Goal: Information Seeking & Learning: Learn about a topic

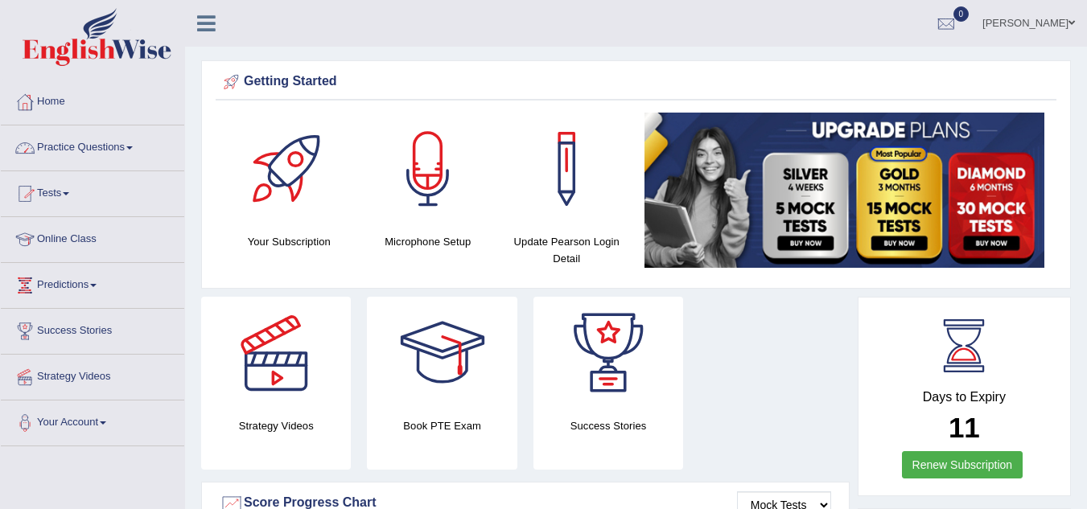
click at [113, 151] on link "Practice Questions" at bounding box center [92, 146] width 183 height 40
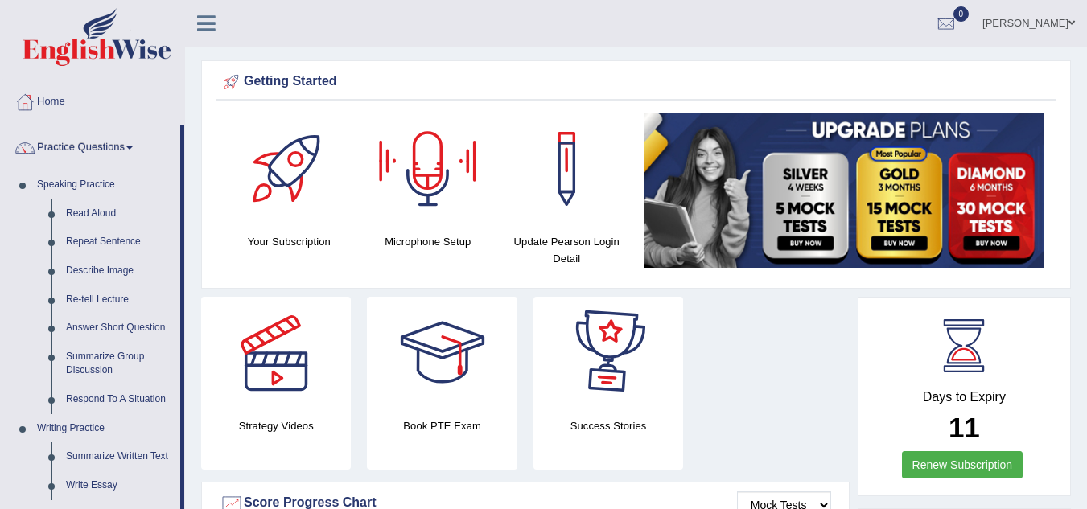
scroll to position [445, 0]
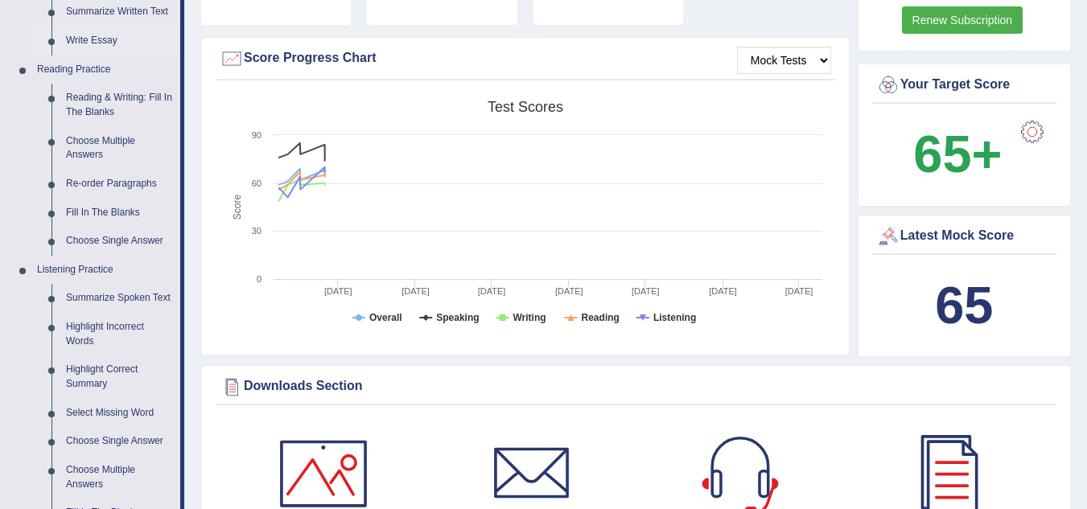
click at [109, 39] on link "Write Essay" at bounding box center [120, 41] width 122 height 29
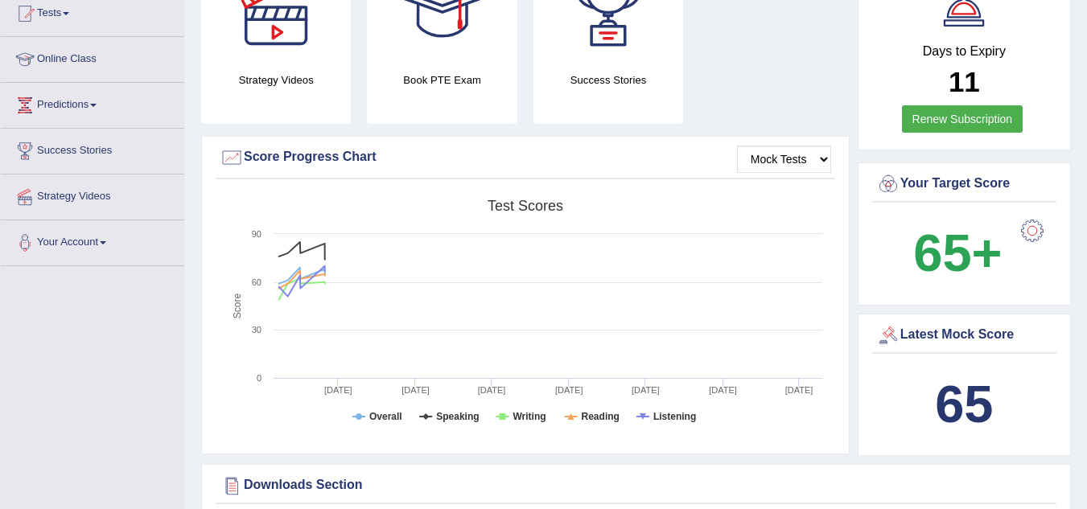
scroll to position [1029, 0]
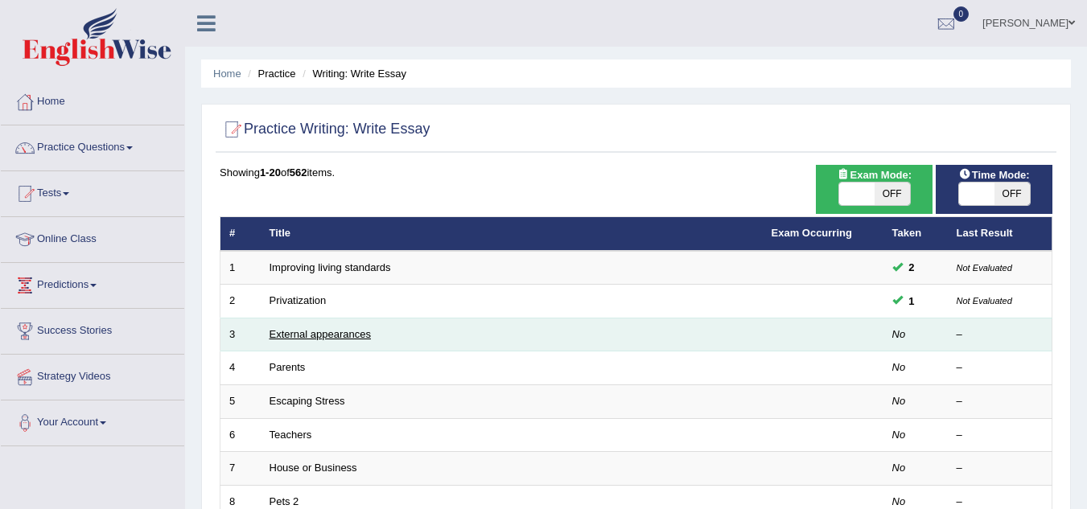
click at [327, 338] on link "External appearances" at bounding box center [320, 334] width 101 height 12
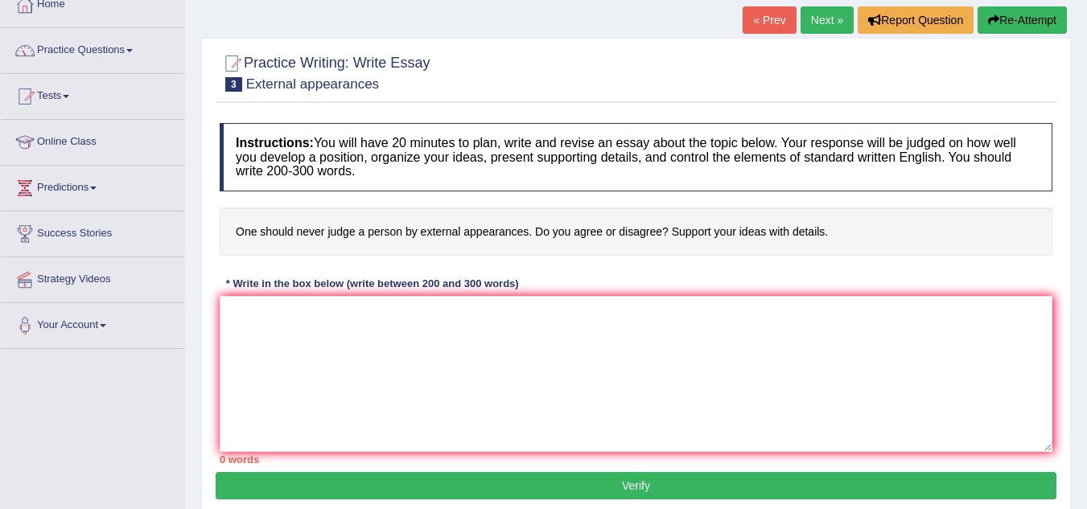
scroll to position [97, 0]
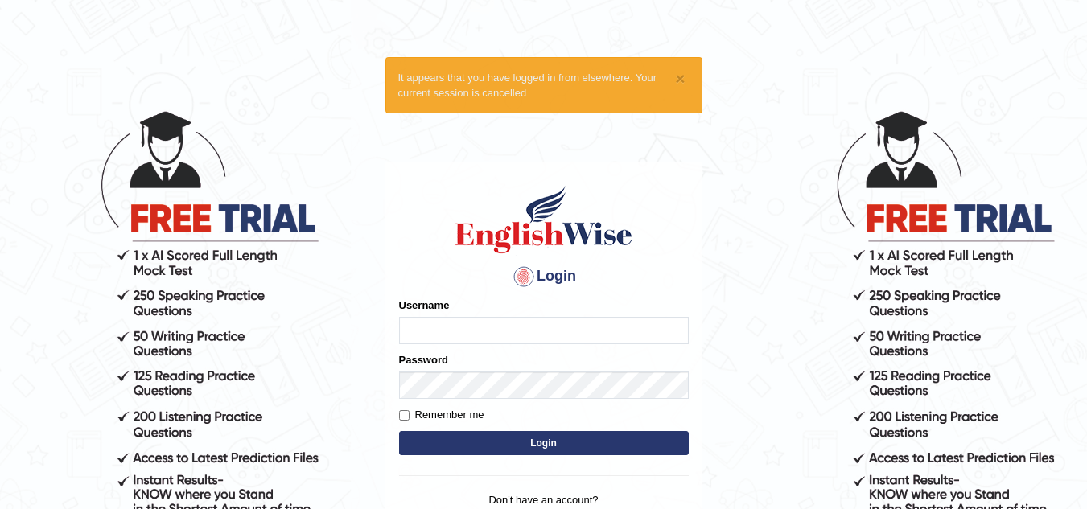
type input "Renu8"
click at [534, 443] on button "Login" at bounding box center [544, 443] width 290 height 24
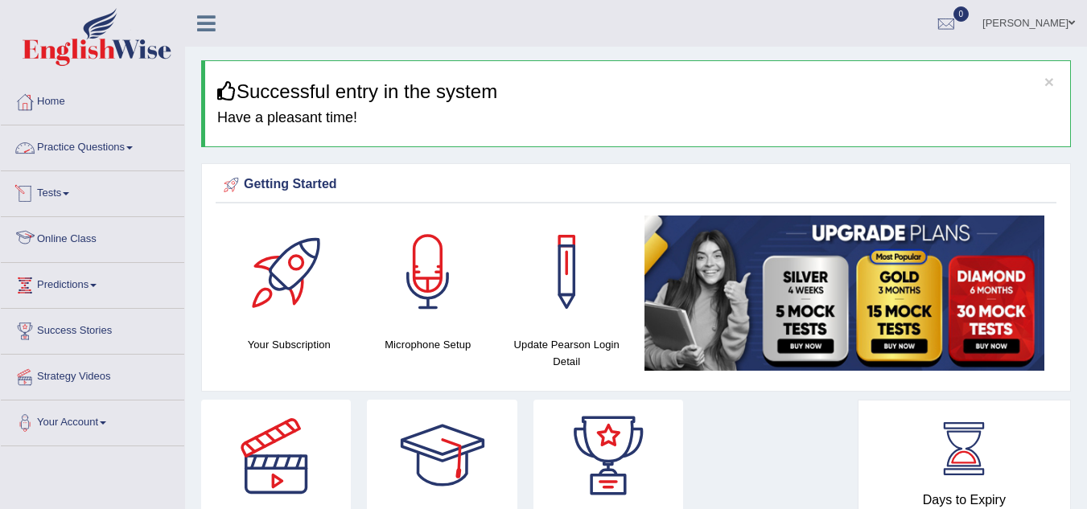
click at [115, 140] on link "Practice Questions" at bounding box center [92, 146] width 183 height 40
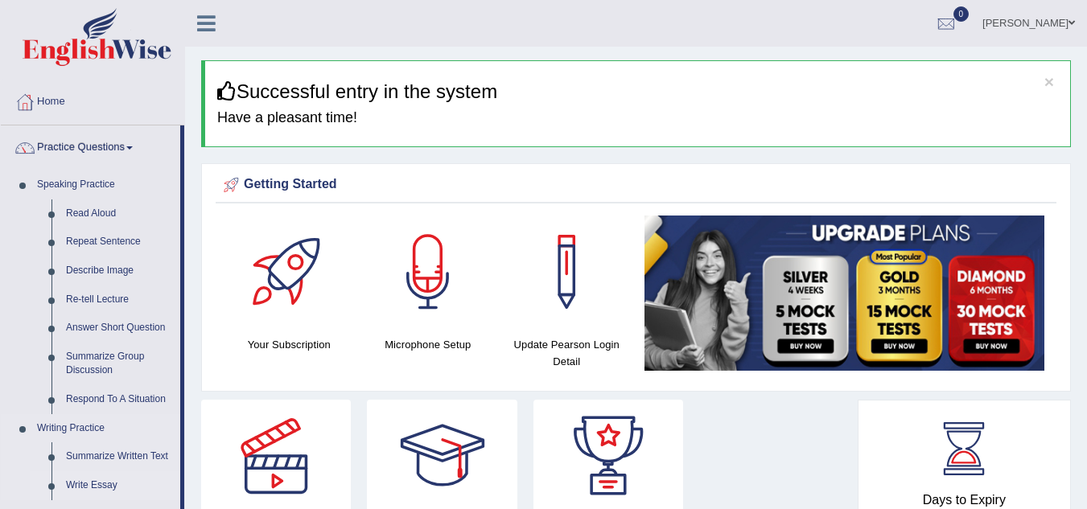
click at [109, 480] on link "Write Essay" at bounding box center [120, 486] width 122 height 29
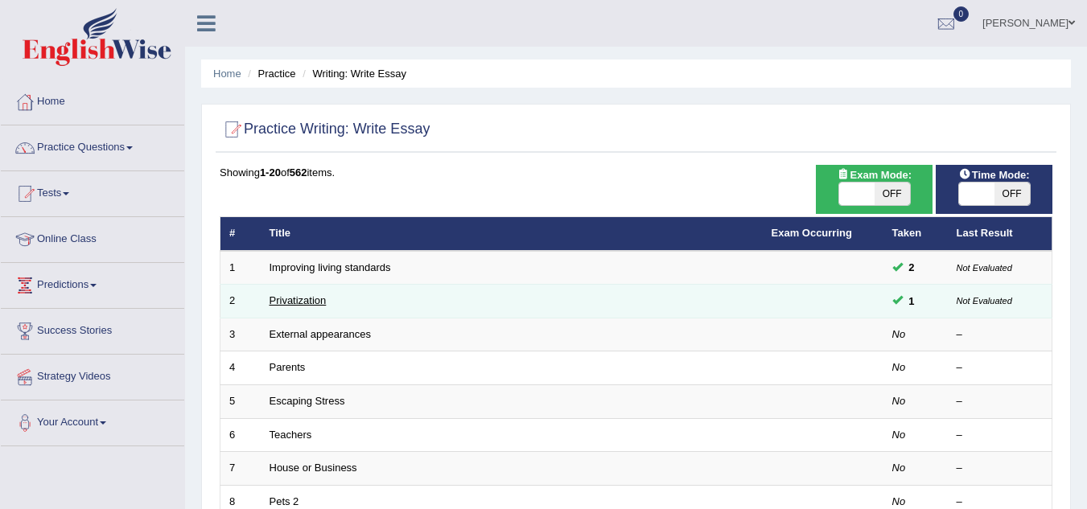
click at [317, 303] on link "Privatization" at bounding box center [298, 301] width 57 height 12
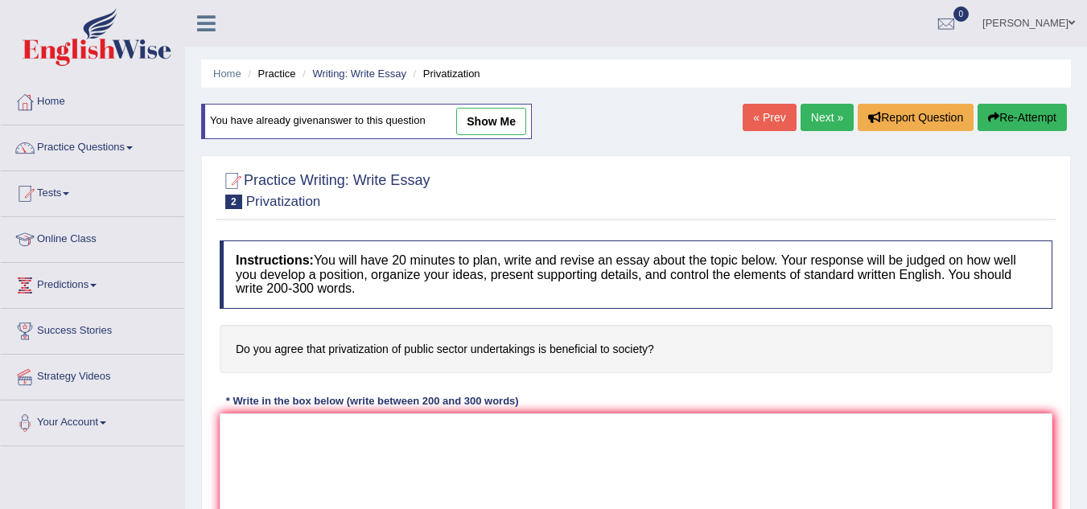
click at [509, 115] on link "show me" at bounding box center [491, 121] width 70 height 27
type textarea "The increasing influence of Privatization on our lives has ignited numerous dis…"
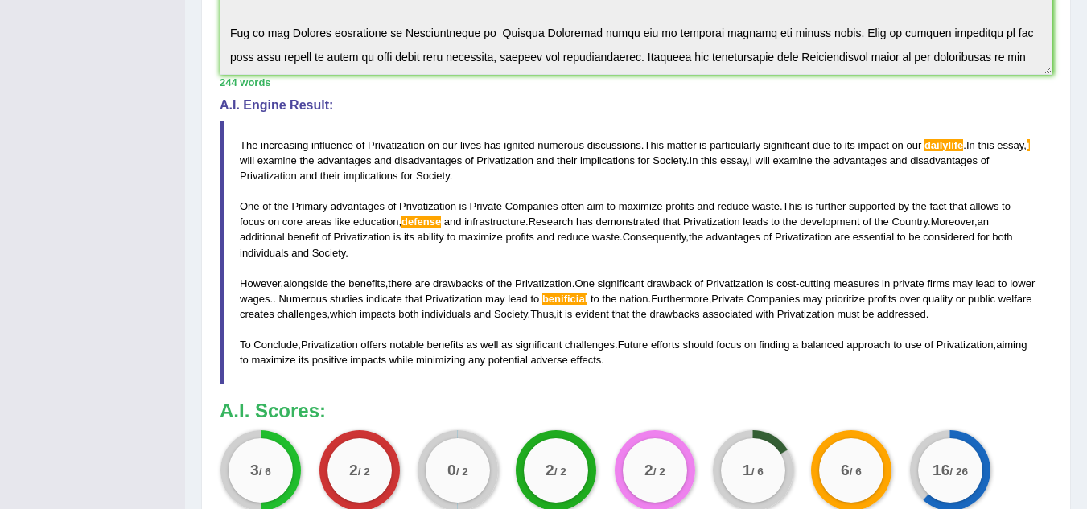
scroll to position [515, 0]
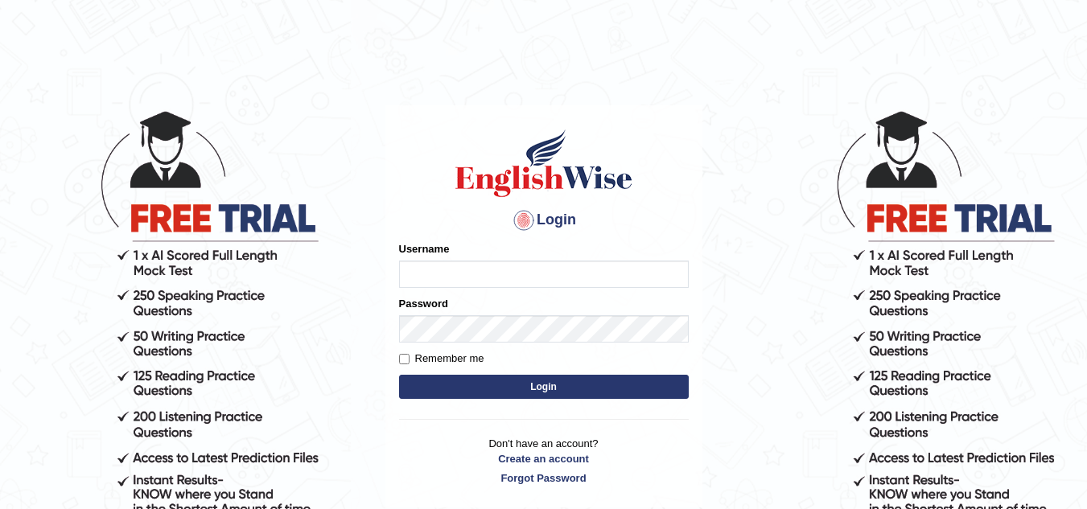
type input "Renu8"
click at [406, 358] on input "Remember me" at bounding box center [404, 359] width 10 height 10
checkbox input "true"
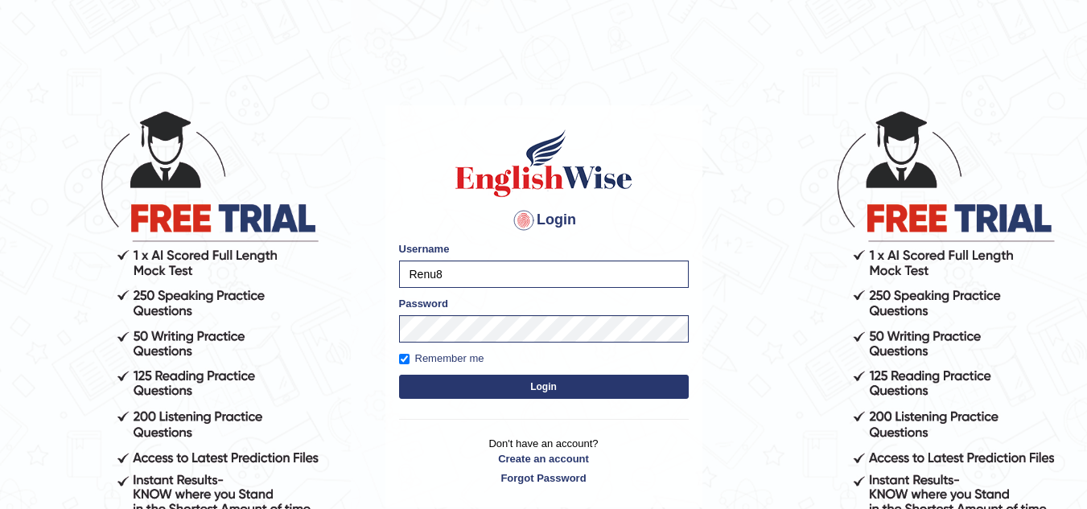
click at [540, 388] on button "Login" at bounding box center [544, 387] width 290 height 24
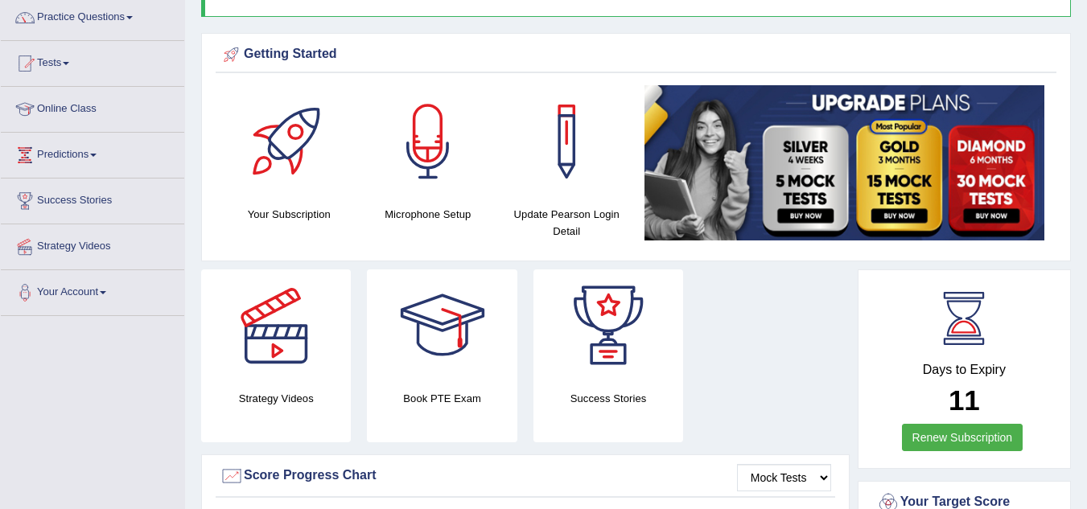
scroll to position [129, 0]
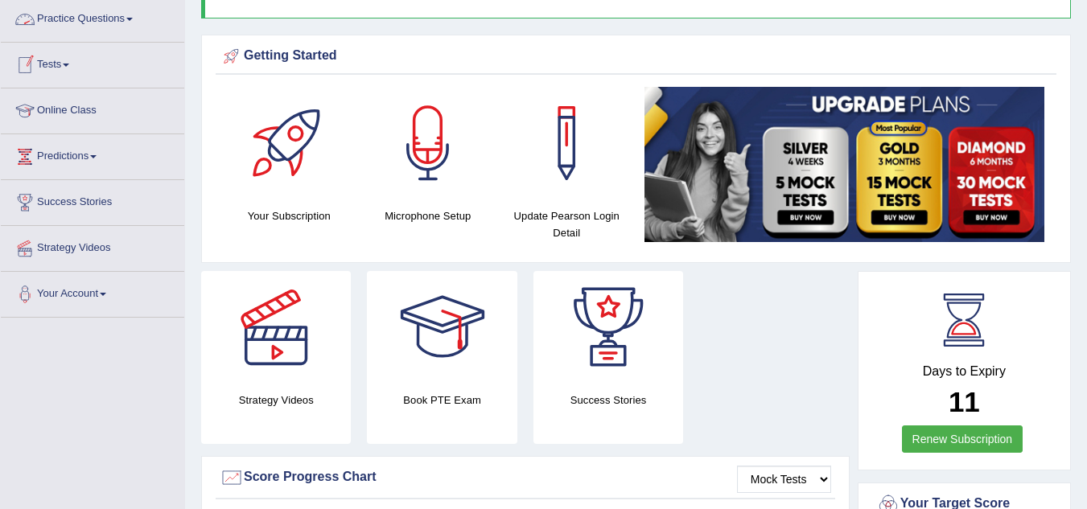
click at [114, 15] on link "Practice Questions" at bounding box center [92, 17] width 183 height 40
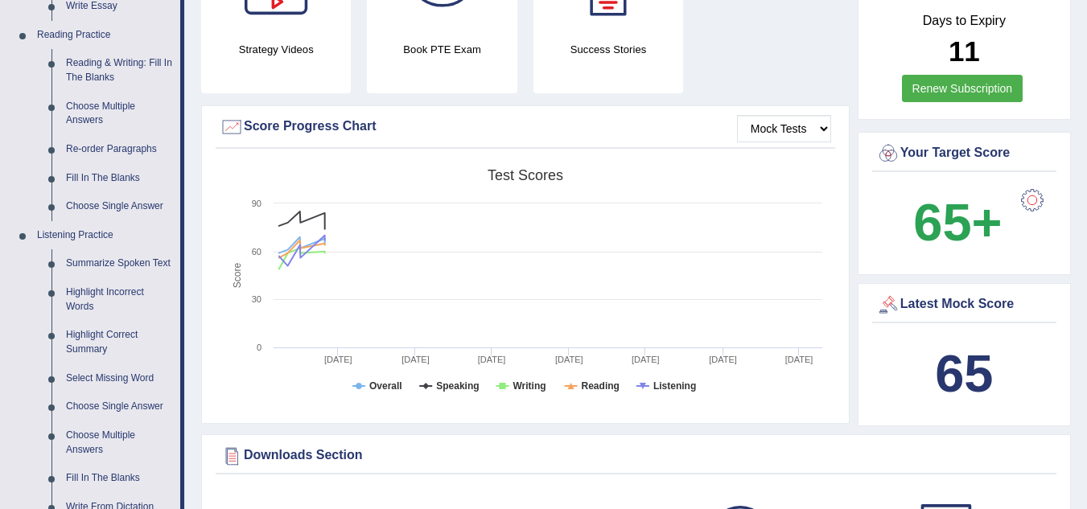
scroll to position [483, 0]
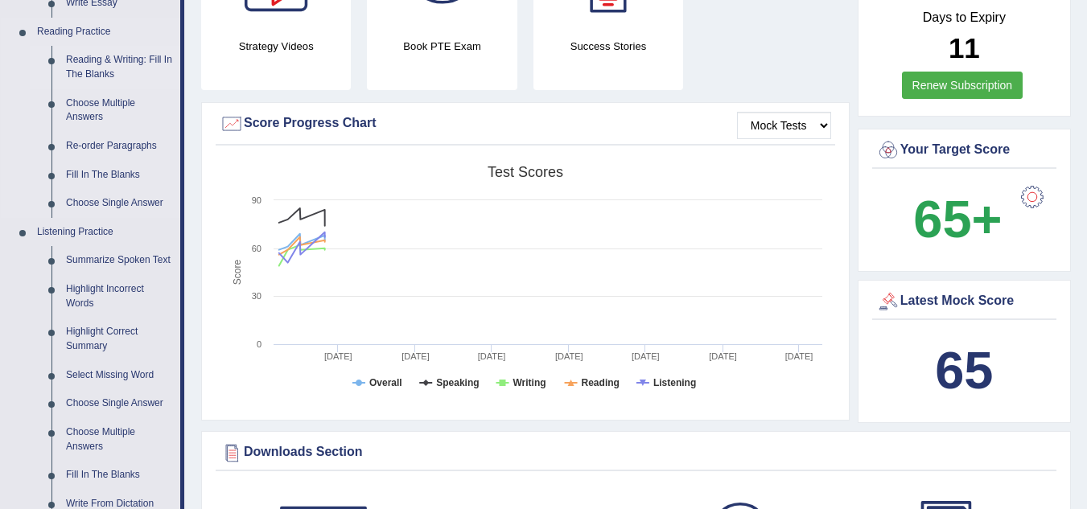
click at [100, 55] on link "Reading & Writing: Fill In The Blanks" at bounding box center [120, 67] width 122 height 43
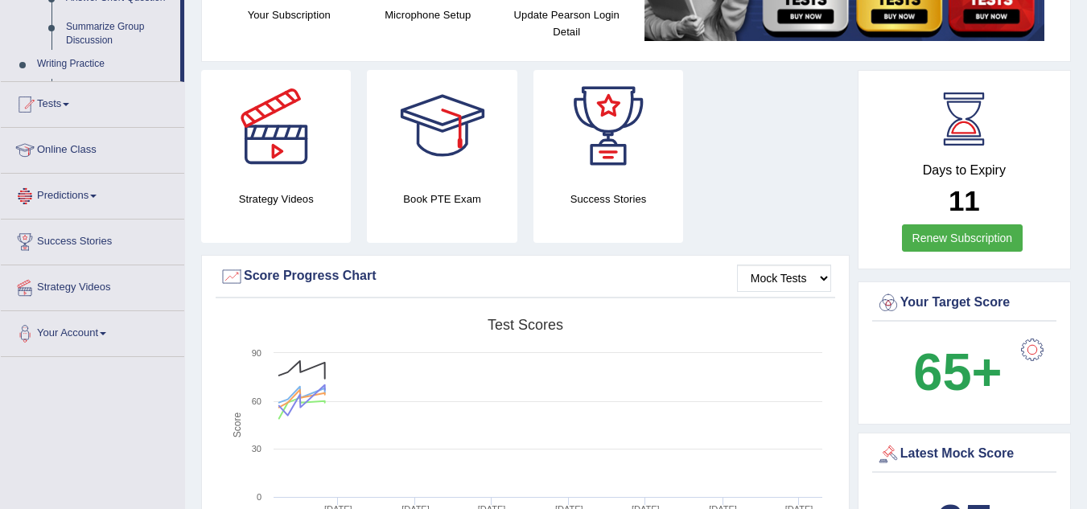
scroll to position [476, 0]
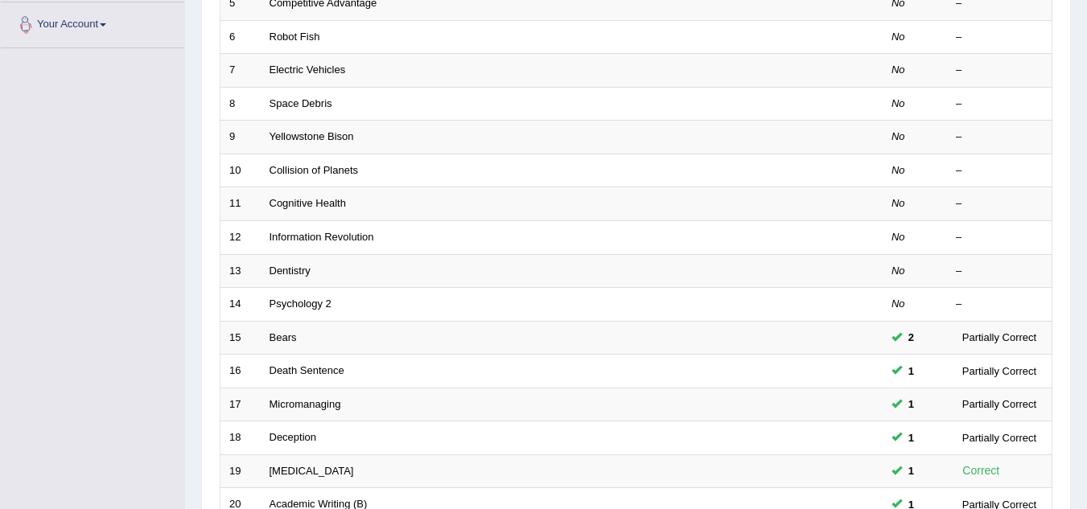
scroll to position [556, 0]
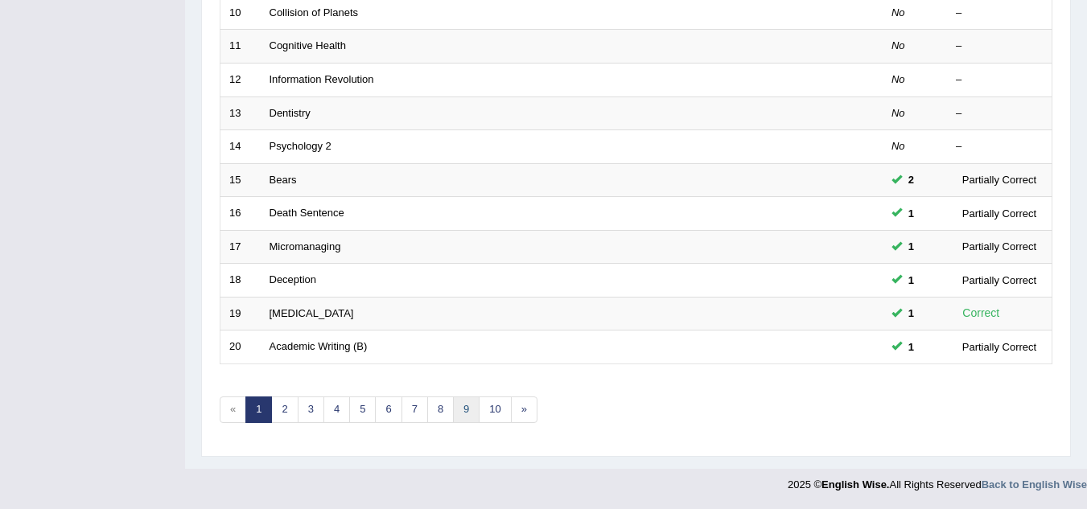
click at [464, 409] on link "9" at bounding box center [466, 410] width 27 height 27
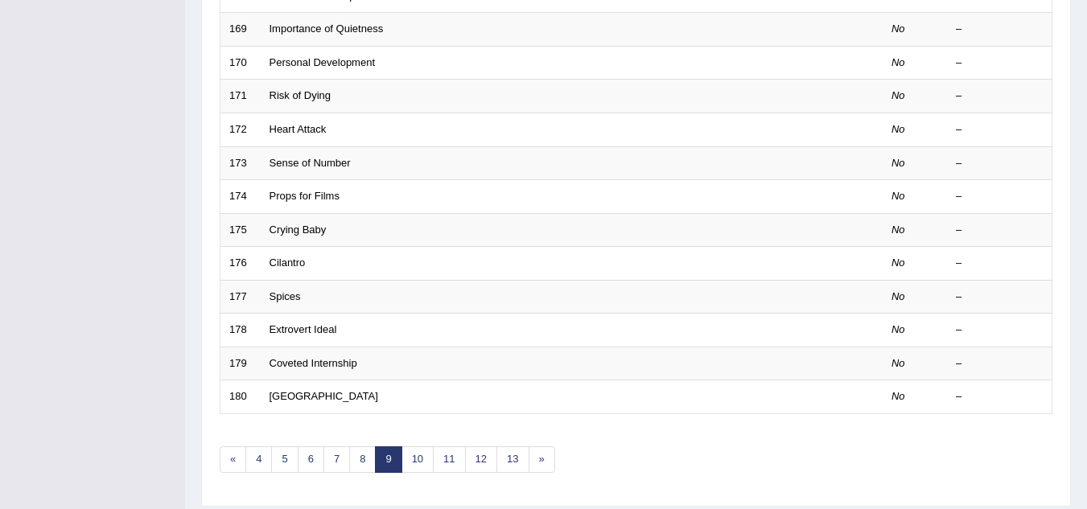
scroll to position [556, 0]
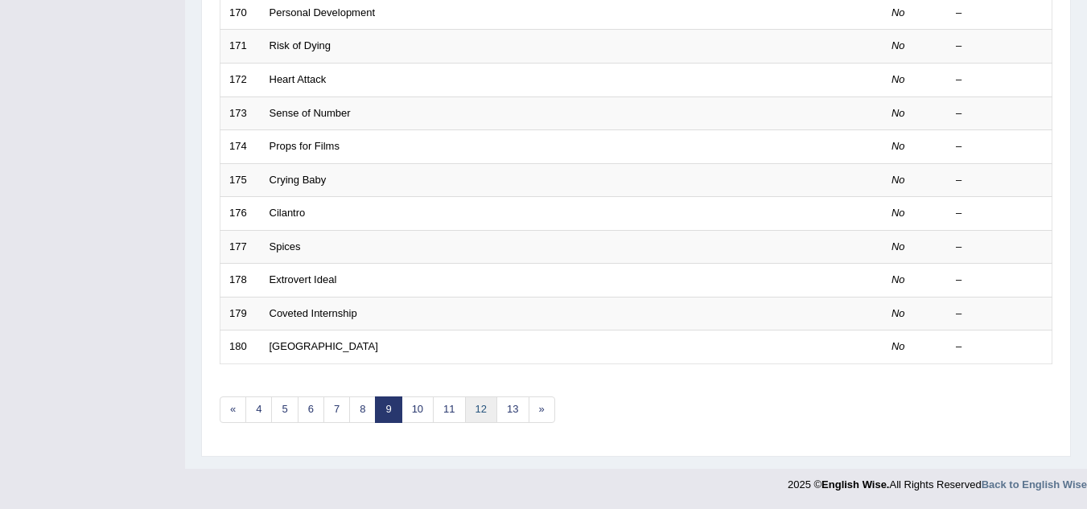
click at [482, 409] on link "12" at bounding box center [481, 410] width 32 height 27
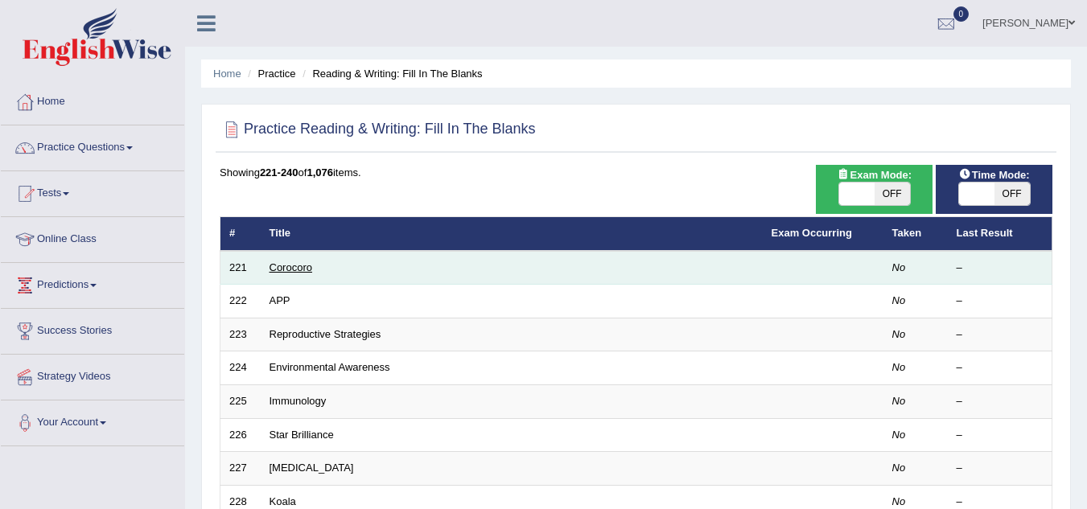
click at [303, 268] on link "Corocoro" at bounding box center [291, 268] width 43 height 12
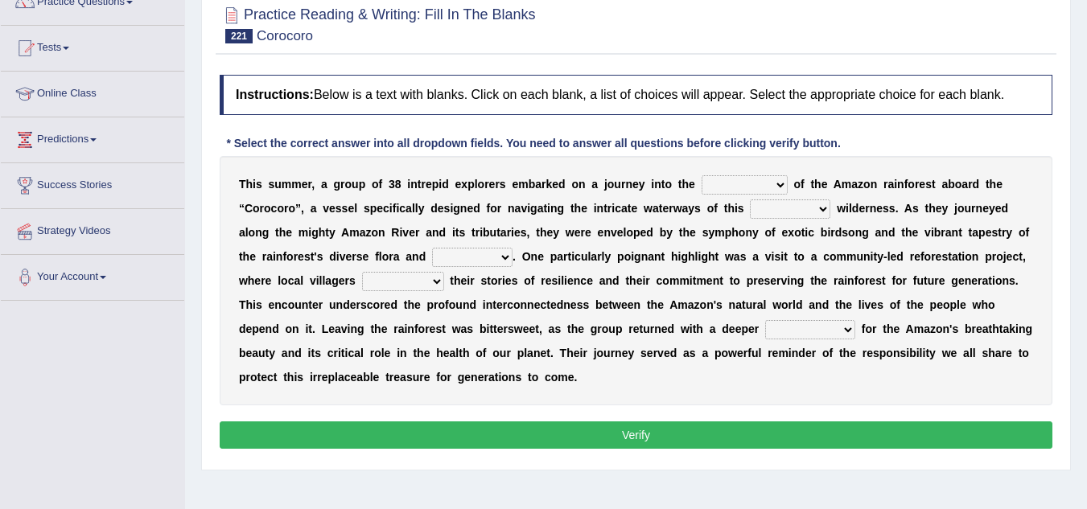
scroll to position [142, 0]
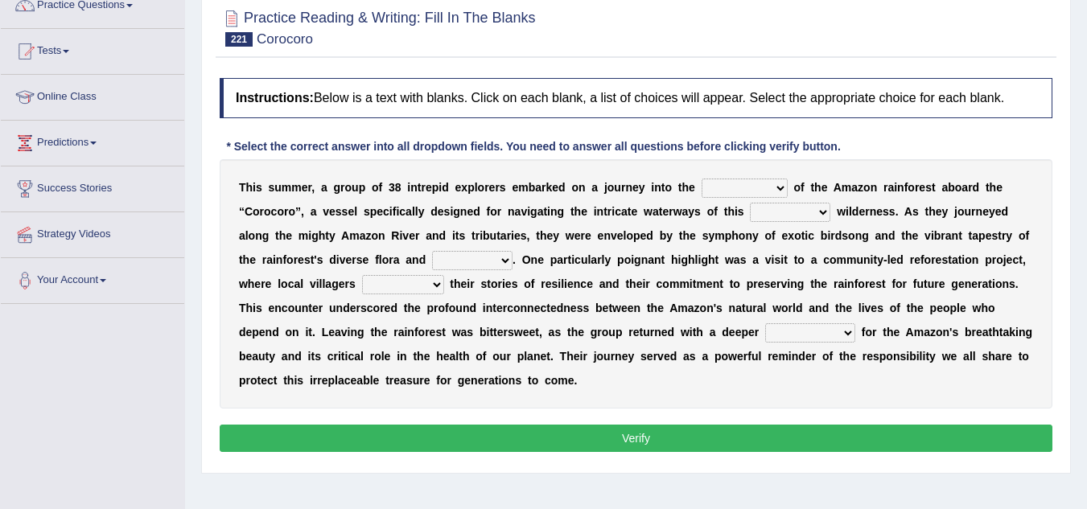
click at [780, 186] on select "cycle compilation heart source" at bounding box center [745, 188] width 86 height 19
select select "heart"
click at [702, 179] on select "cycle compilation heart source" at bounding box center [745, 188] width 86 height 19
click at [827, 215] on select "literary lush neutral adequate" at bounding box center [790, 212] width 80 height 19
select select "lush"
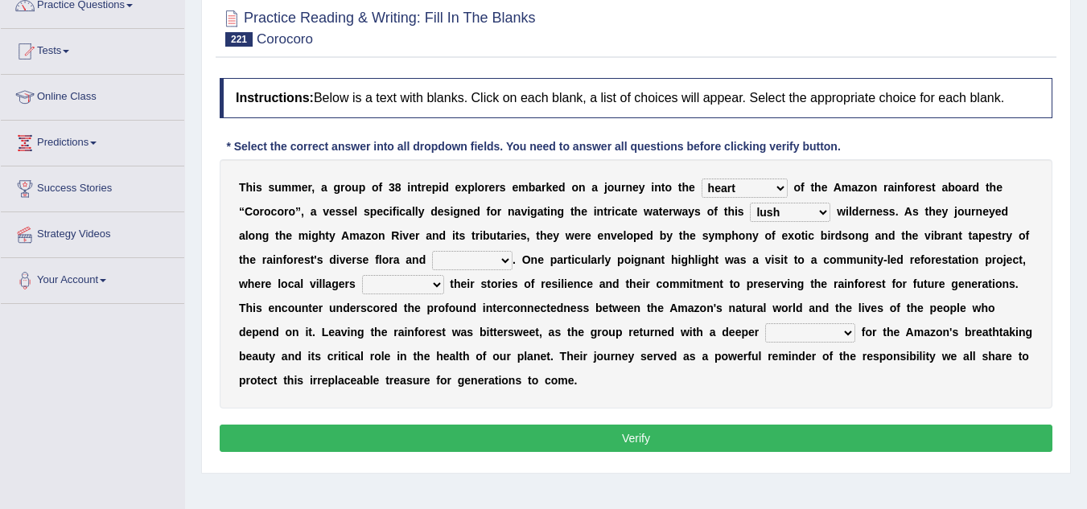
click at [750, 203] on select "literary lush neutral adequate" at bounding box center [790, 212] width 80 height 19
click at [1045, 260] on div "T h i s s u m m e r , a g r o u p o f 3 8 i n t r e p i d e x p l o r e r s e m…" at bounding box center [636, 283] width 833 height 249
